Goal: Task Accomplishment & Management: Manage account settings

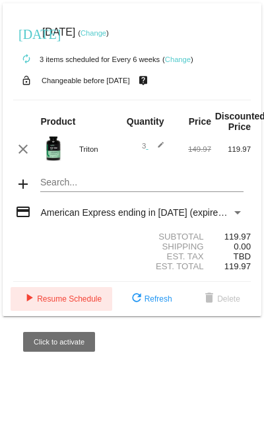
click at [46, 303] on span "play_arrow Resume Schedule" at bounding box center [61, 298] width 80 height 9
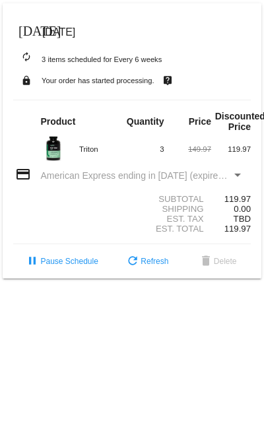
click at [198, 178] on span "American Express ending in 1001 (expires 0427)" at bounding box center [183, 175] width 287 height 11
click at [235, 177] on div "Payment Method" at bounding box center [237, 174] width 7 height 3
click at [108, 184] on div "credit_card American Express ending in 1001 (expires 0427)" at bounding box center [131, 175] width 237 height 18
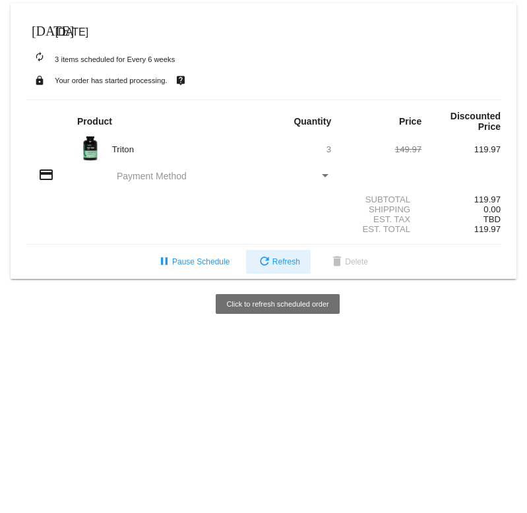
click at [263, 266] on span "refresh Refresh" at bounding box center [279, 261] width 44 height 9
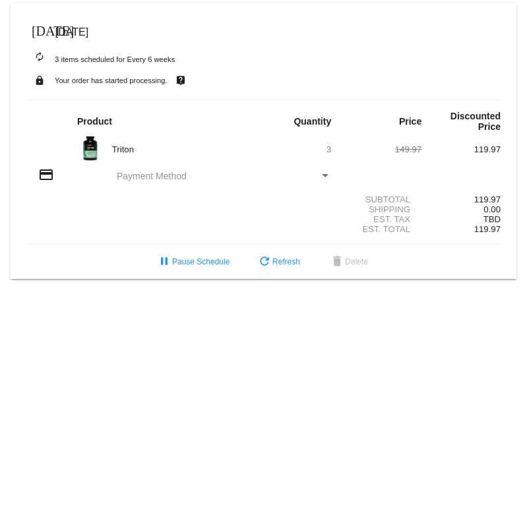
click at [263, 165] on mat-card-content "Product Quantity Price Discounted Price [GEOGRAPHIC_DATA] 3 149.97 119.97 credi…" at bounding box center [263, 172] width 474 height 145
click at [263, 175] on div "Payment Method" at bounding box center [325, 176] width 12 height 11
click at [263, 175] on div "Payment Method" at bounding box center [325, 175] width 7 height 3
click at [154, 181] on span "Payment Method" at bounding box center [152, 176] width 70 height 11
click at [263, 177] on div "Payment Method" at bounding box center [218, 176] width 202 height 11
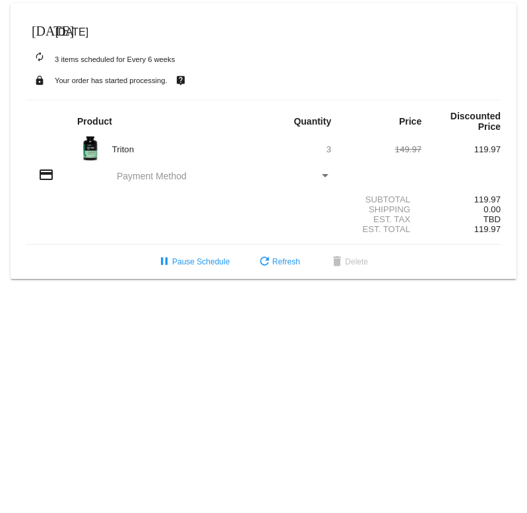
click at [263, 176] on div "Payment Method" at bounding box center [325, 175] width 7 height 3
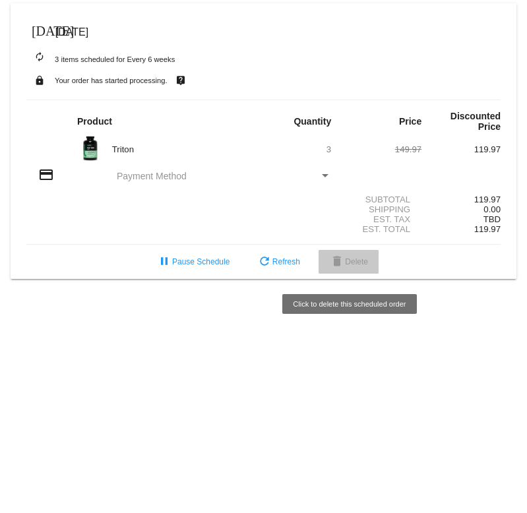
click at [263, 268] on mat-icon "delete" at bounding box center [337, 263] width 16 height 16
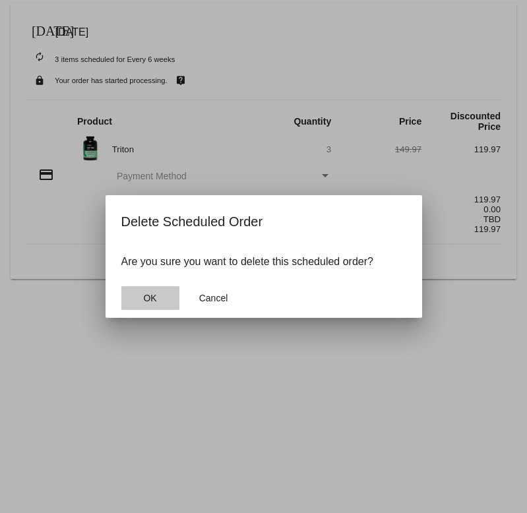
click at [163, 300] on button "OK" at bounding box center [150, 298] width 58 height 24
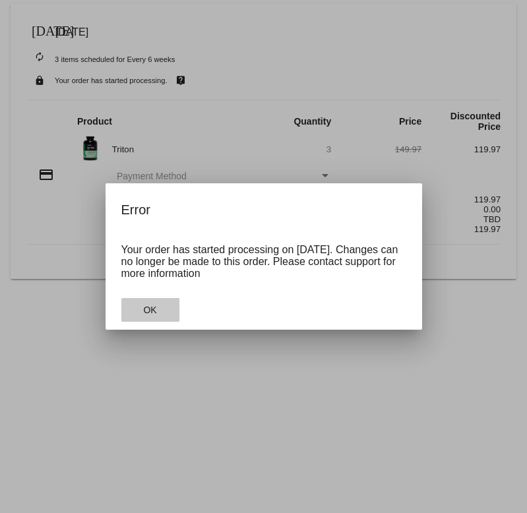
click at [160, 310] on button "OK" at bounding box center [150, 310] width 58 height 24
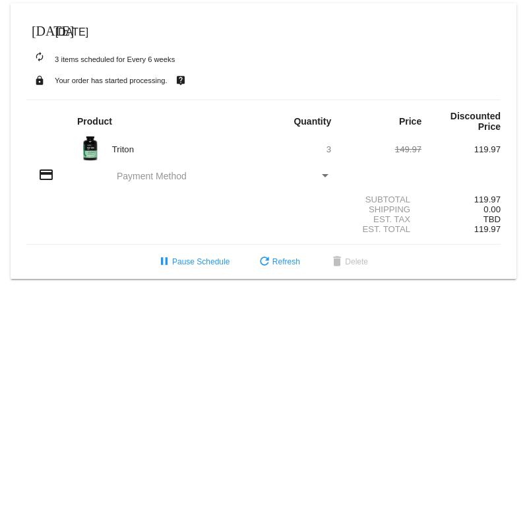
click at [263, 178] on div "Payment Method" at bounding box center [325, 176] width 12 height 11
click at [259, 173] on div "Payment Method" at bounding box center [218, 176] width 202 height 11
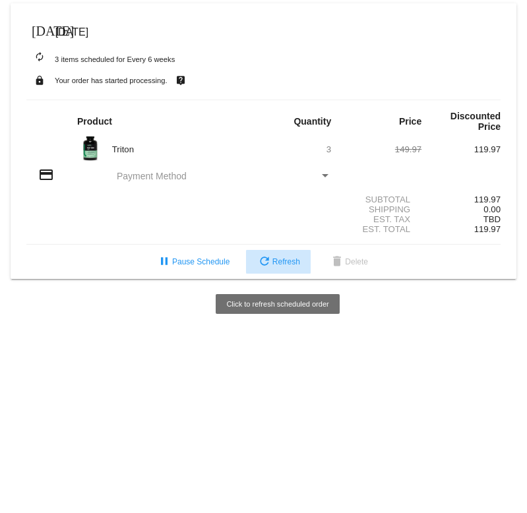
click at [262, 270] on mat-icon "refresh" at bounding box center [265, 263] width 16 height 16
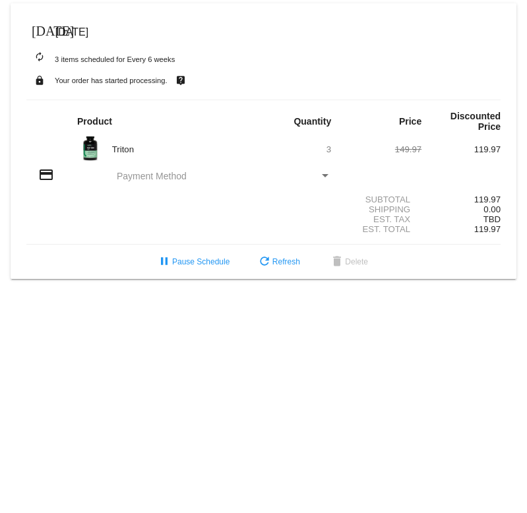
click at [148, 142] on div "Triton 3 149.97 119.97" at bounding box center [263, 149] width 474 height 28
click at [135, 171] on div "credit_card Payment Method" at bounding box center [263, 176] width 474 height 18
click at [263, 197] on div "Subtotal 119.97" at bounding box center [263, 200] width 474 height 10
click at [263, 176] on div "Payment Method" at bounding box center [218, 176] width 202 height 11
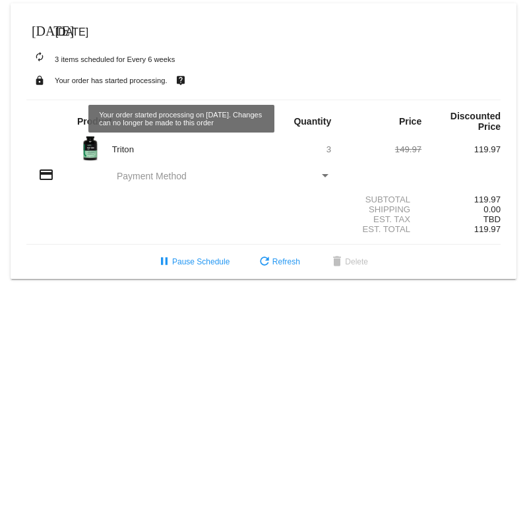
click at [176, 84] on mat-icon "live_help" at bounding box center [181, 80] width 16 height 17
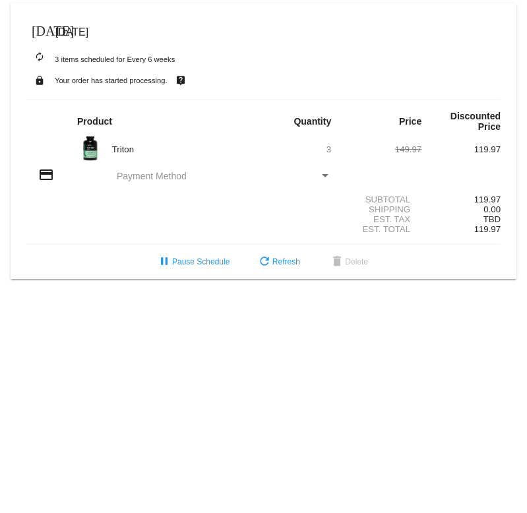
click at [183, 81] on mat-icon "live_help" at bounding box center [181, 80] width 16 height 17
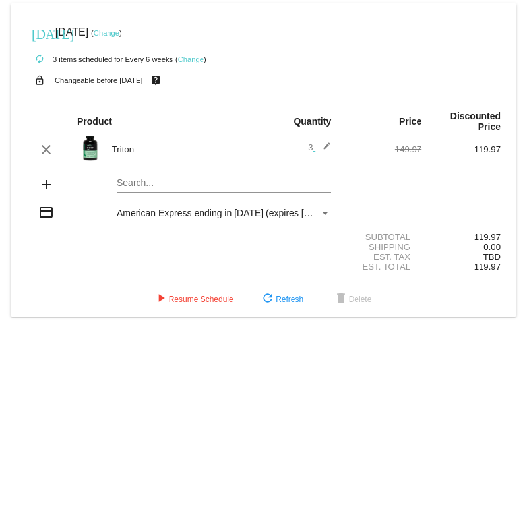
click at [119, 36] on link "Change" at bounding box center [107, 33] width 26 height 8
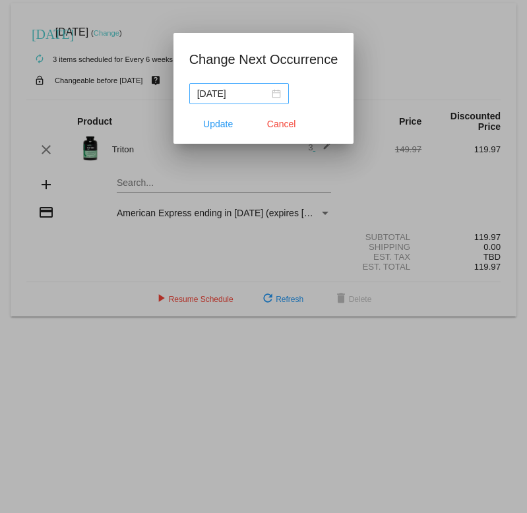
click at [264, 93] on div "2025-08-04" at bounding box center [239, 93] width 84 height 15
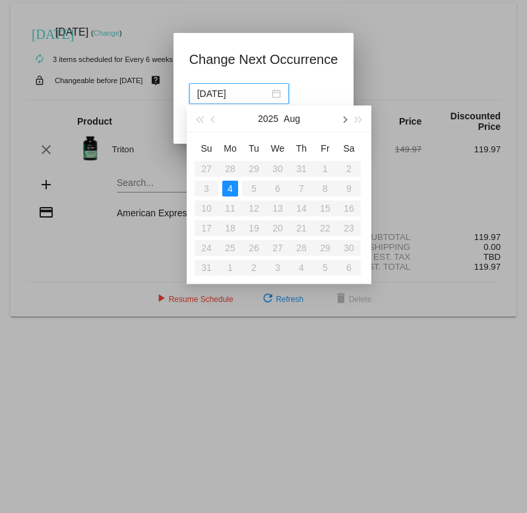
click at [344, 117] on span "button" at bounding box center [343, 120] width 7 height 7
click at [331, 228] on div "26" at bounding box center [325, 228] width 16 height 16
type input "2025-09-26"
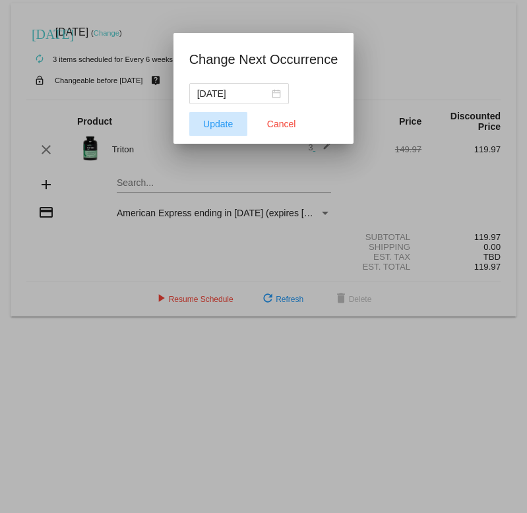
click at [226, 123] on span "Update" at bounding box center [218, 124] width 30 height 11
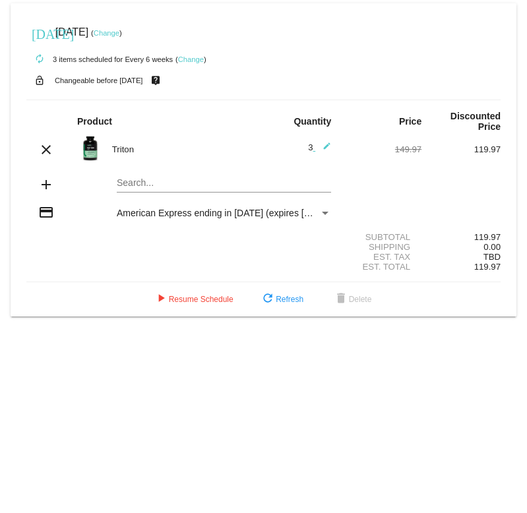
click at [404, 252] on div "Shipping" at bounding box center [381, 247] width 79 height 10
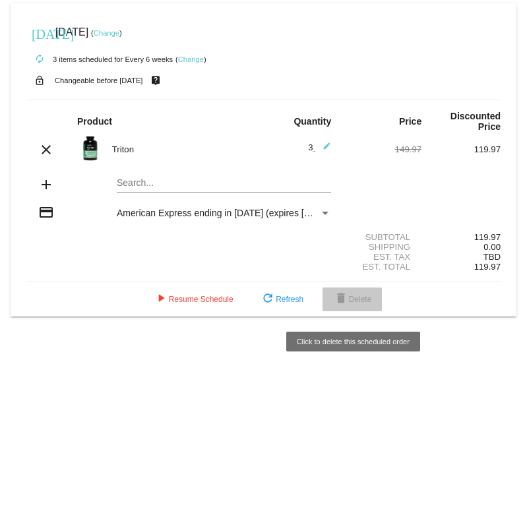
click at [361, 300] on span "delete Delete" at bounding box center [352, 299] width 39 height 9
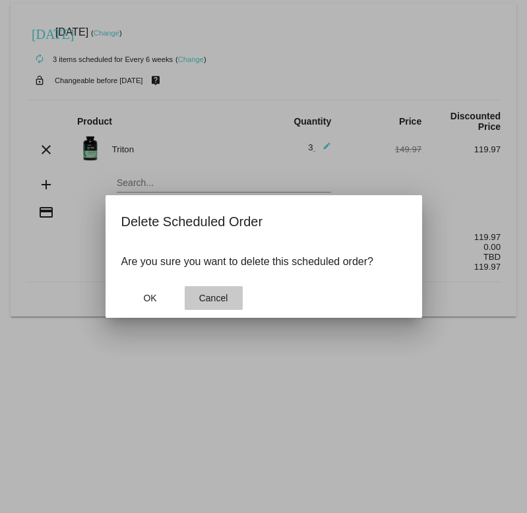
click at [197, 293] on button "Cancel" at bounding box center [214, 298] width 58 height 24
